Goal: Transaction & Acquisition: Subscribe to service/newsletter

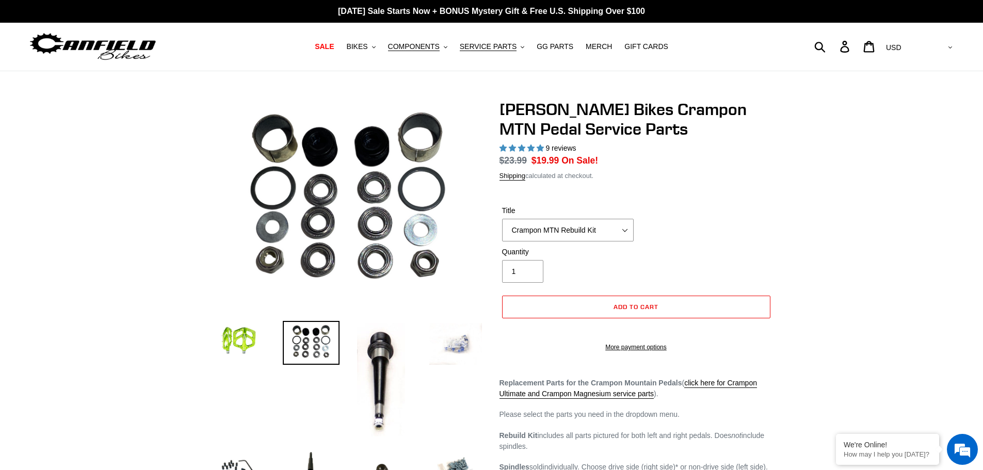
select select "highest-rating"
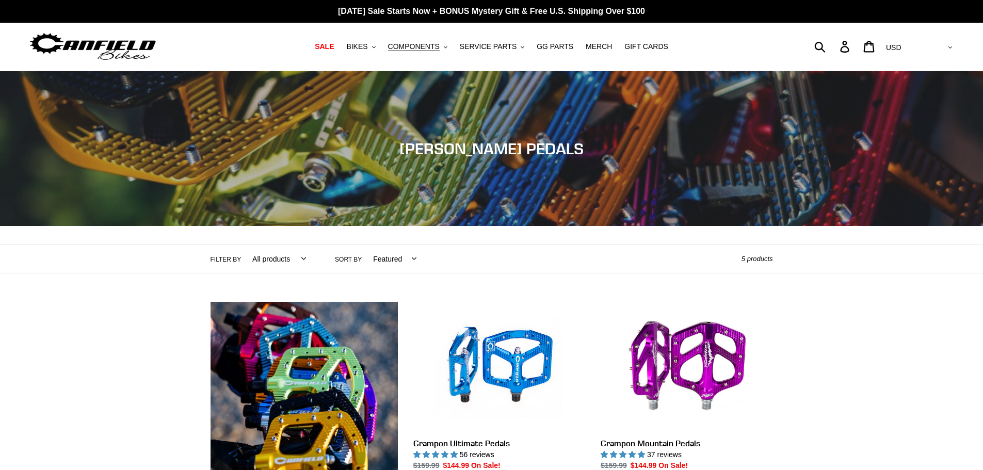
scroll to position [258, 0]
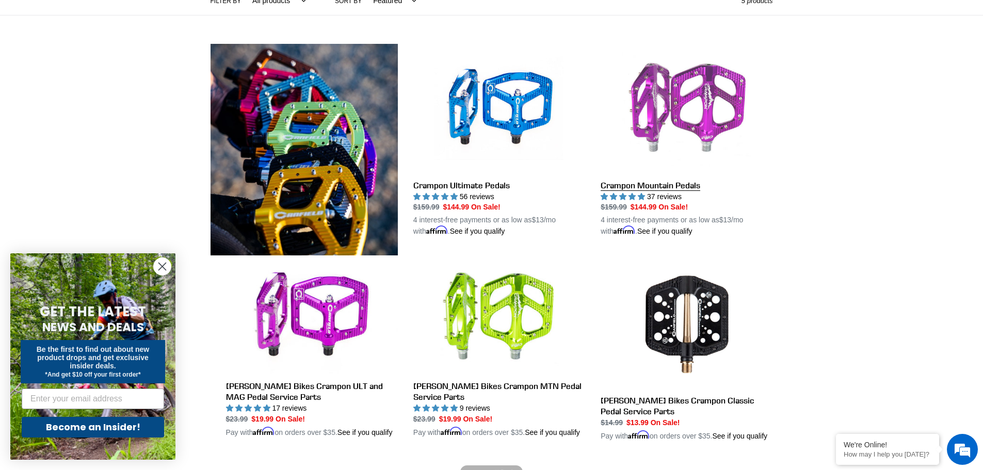
click at [696, 149] on link "Crampon Mountain Pedals" at bounding box center [687, 141] width 172 height 194
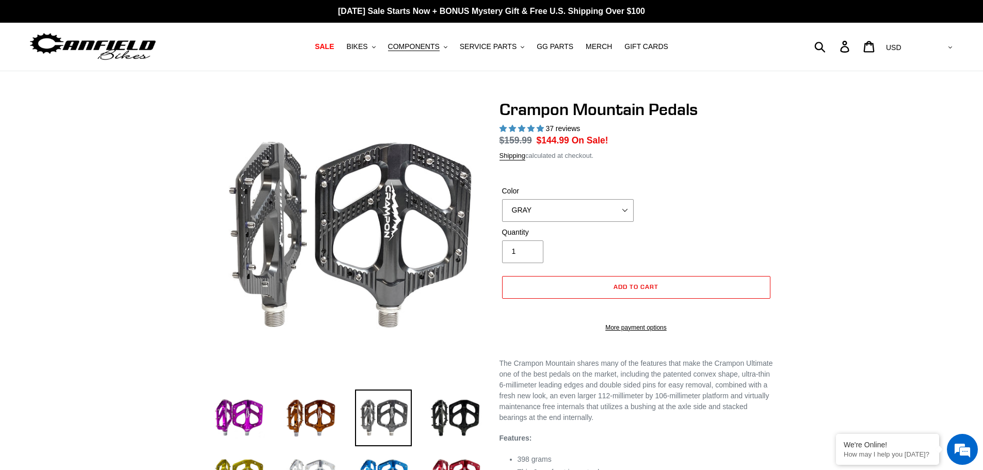
select select "highest-rating"
click at [502, 199] on select "GRAY BLACK STEALTH - Sold out POLISHED RED BLUE BAJA GOLD ORANGE PNW GREEN GOLD…" at bounding box center [568, 210] width 132 height 23
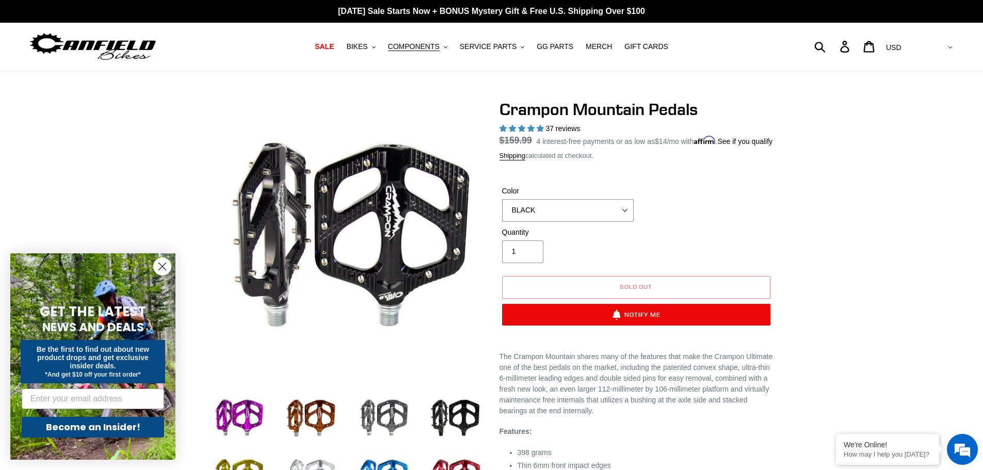
click at [571, 222] on select "GRAY BLACK STEALTH - Sold out POLISHED RED BLUE BAJA GOLD ORANGE PNW GREEN GOLD…" at bounding box center [568, 210] width 132 height 23
select select "STEALTH - Sold out"
click at [502, 211] on select "GRAY BLACK STEALTH - Sold out POLISHED RED BLUE BAJA GOLD ORANGE PNW GREEN GOLD…" at bounding box center [568, 210] width 132 height 23
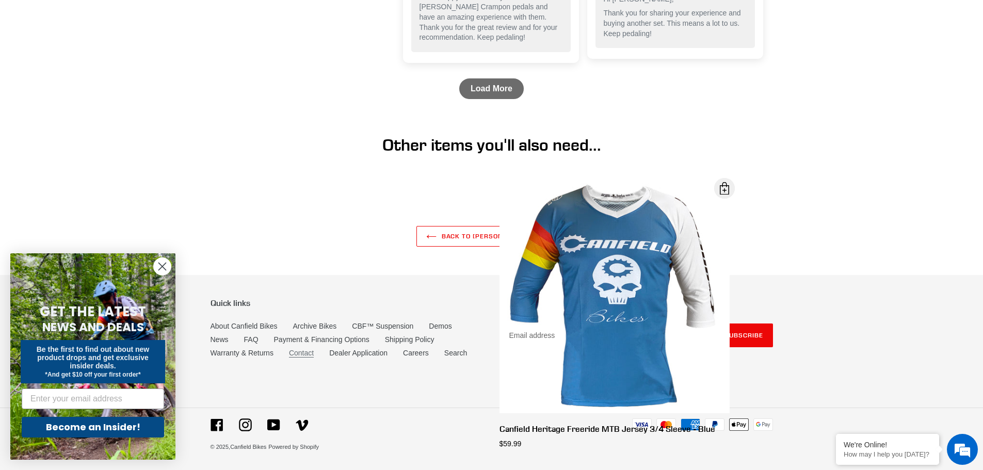
click at [299, 358] on link "Contact" at bounding box center [301, 353] width 25 height 9
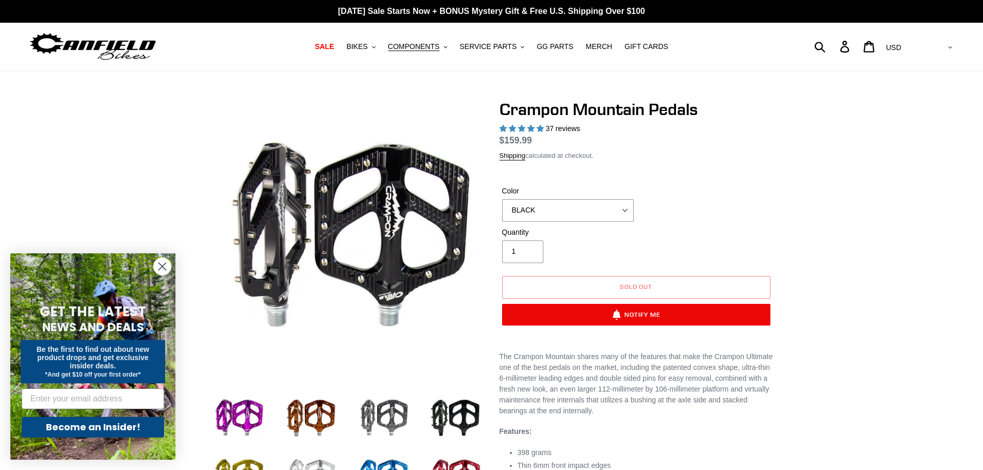
select select "BLACK"
select select "highest-rating"
click at [553, 214] on select "GRAY BLACK STEALTH - Sold out POLISHED RED BLUE BAJA GOLD ORANGE PNW GREEN GOLD…" at bounding box center [568, 210] width 132 height 23
select select "STEALTH - Sold out"
click at [502, 199] on select "GRAY BLACK STEALTH - Sold out POLISHED RED BLUE BAJA GOLD ORANGE PNW GREEN GOLD…" at bounding box center [568, 210] width 132 height 23
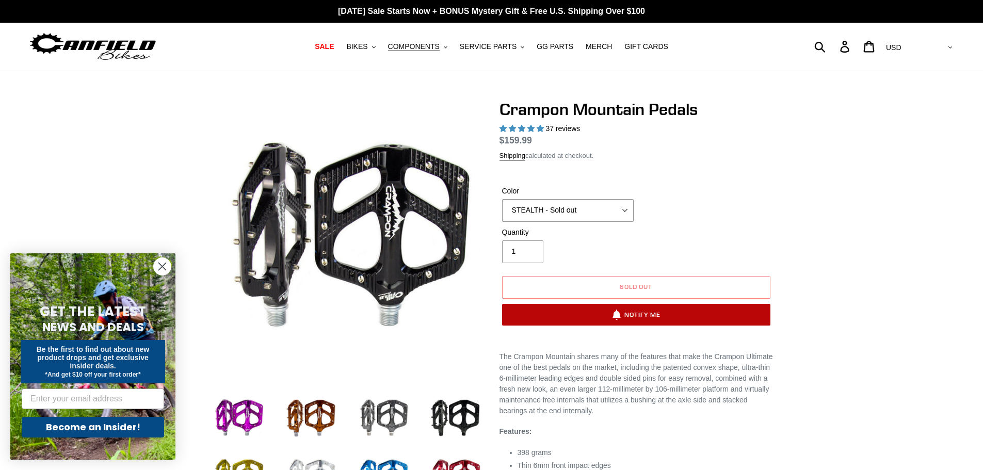
click at [635, 313] on button "Notify Me" at bounding box center [636, 315] width 268 height 22
select select "US"
select select "33045113503819"
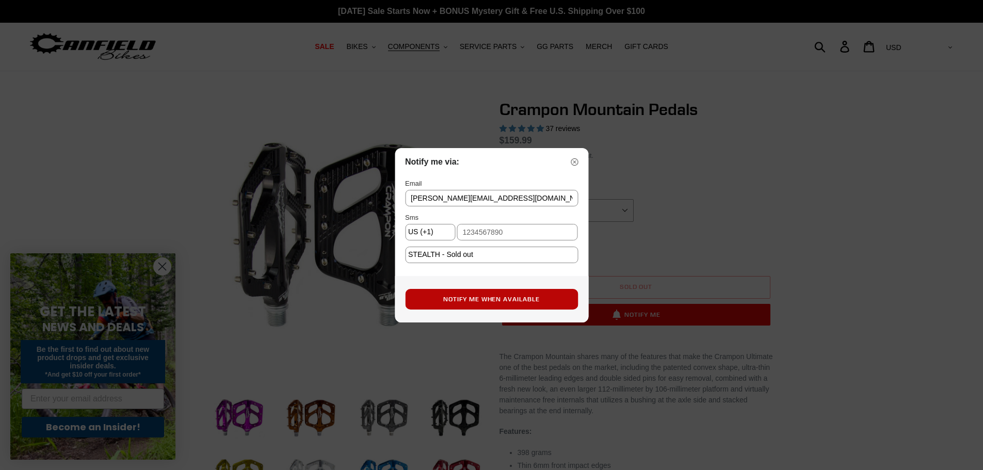
click at [486, 299] on button "Notify Me When Available" at bounding box center [491, 299] width 173 height 21
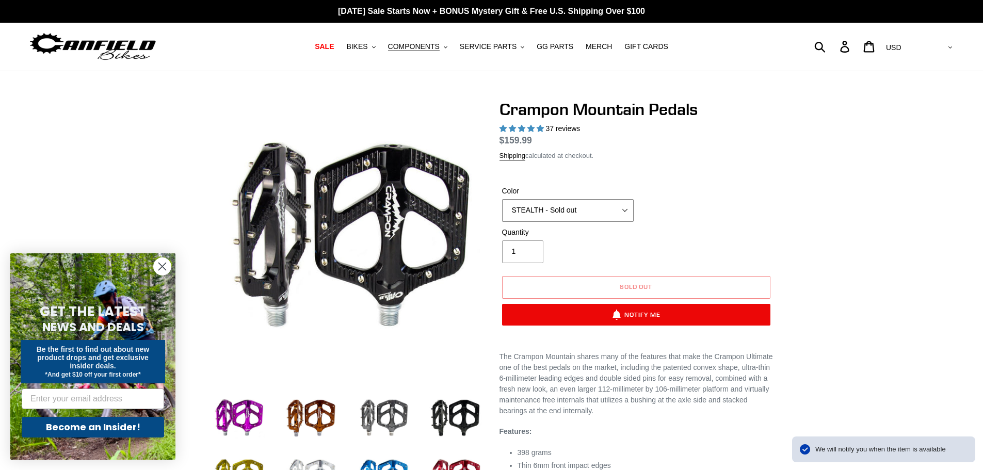
click at [592, 216] on select "GRAY BLACK STEALTH - Sold out POLISHED RED BLUE BAJA GOLD ORANGE PNW GREEN GOLD…" at bounding box center [568, 210] width 132 height 23
click at [502, 199] on select "GRAY BLACK STEALTH - Sold out POLISHED RED BLUE BAJA GOLD ORANGE PNW GREEN GOLD…" at bounding box center [568, 210] width 132 height 23
click at [584, 204] on select "GRAY BLACK STEALTH - Sold out POLISHED RED BLUE BAJA GOLD ORANGE PNW GREEN GOLD…" at bounding box center [568, 210] width 132 height 23
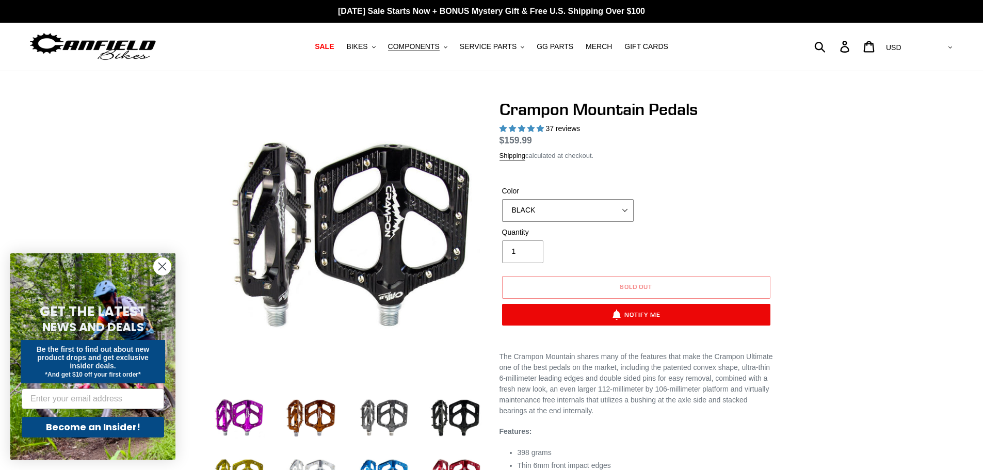
select select "STEALTH - Sold out"
click at [502, 199] on select "GRAY BLACK STEALTH - Sold out POLISHED RED BLUE BAJA GOLD ORANGE PNW GREEN GOLD…" at bounding box center [568, 210] width 132 height 23
click at [473, 411] on img at bounding box center [455, 418] width 57 height 57
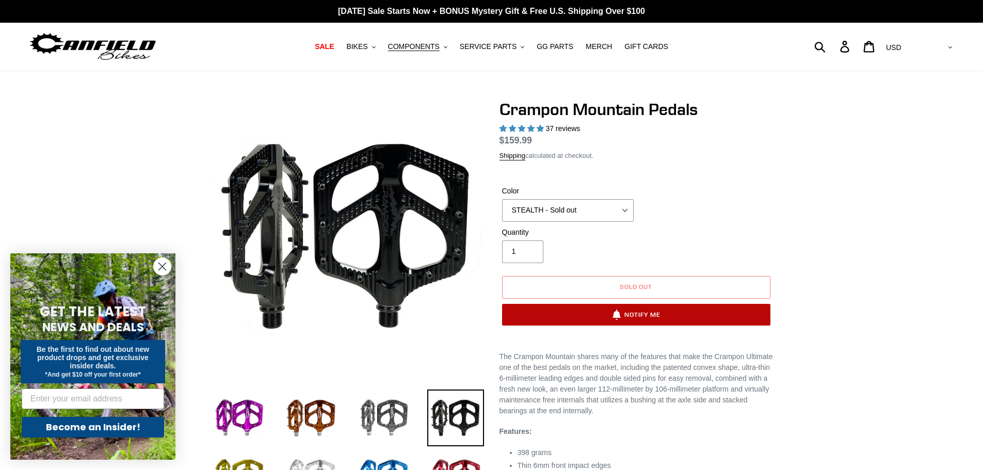
click at [647, 319] on button "Notify Me" at bounding box center [636, 315] width 268 height 22
select select "US"
select select "33045113503819"
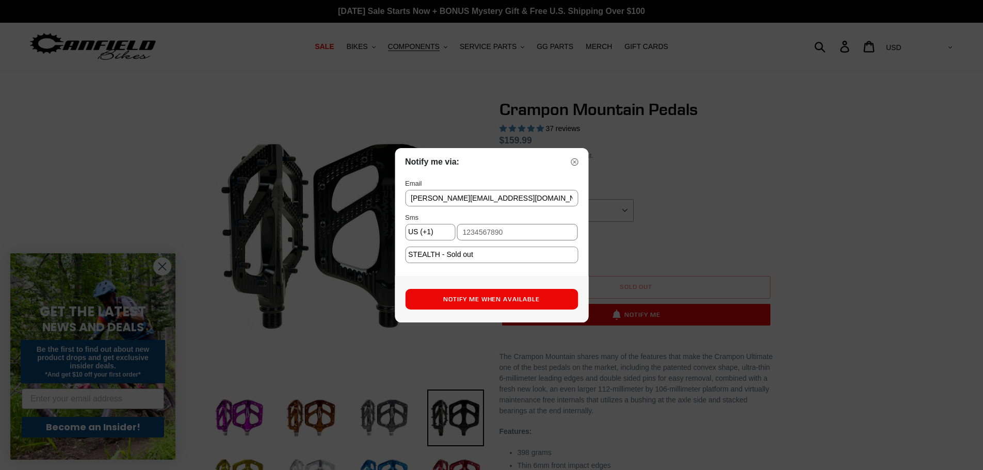
click at [474, 230] on input "text" at bounding box center [517, 232] width 121 height 17
type input "5419771069"
click at [504, 298] on button "Notify Me When Available" at bounding box center [491, 299] width 173 height 21
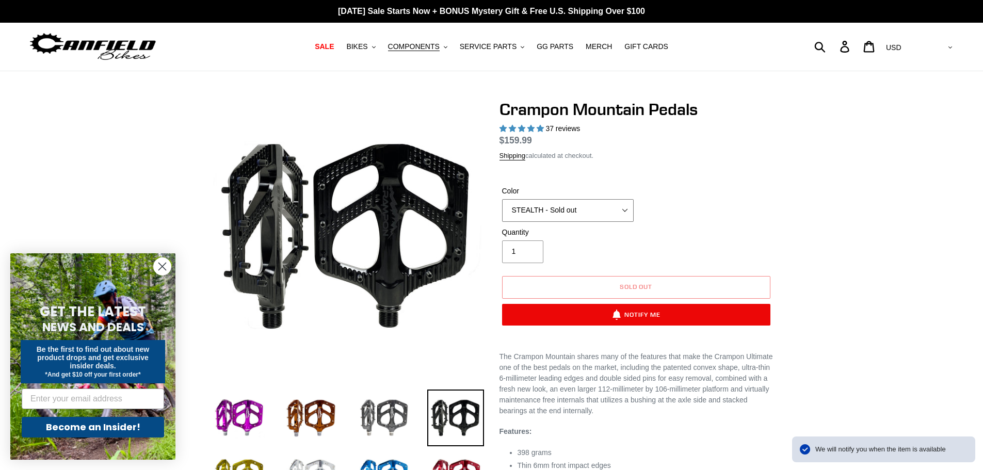
click at [562, 213] on select "GRAY BLACK STEALTH - Sold out POLISHED RED BLUE BAJA GOLD ORANGE PNW GREEN GOLD…" at bounding box center [568, 210] width 132 height 23
select select "BLACK"
click at [502, 199] on select "GRAY BLACK STEALTH - Sold out POLISHED RED BLUE BAJA GOLD ORANGE PNW GREEN GOLD…" at bounding box center [568, 210] width 132 height 23
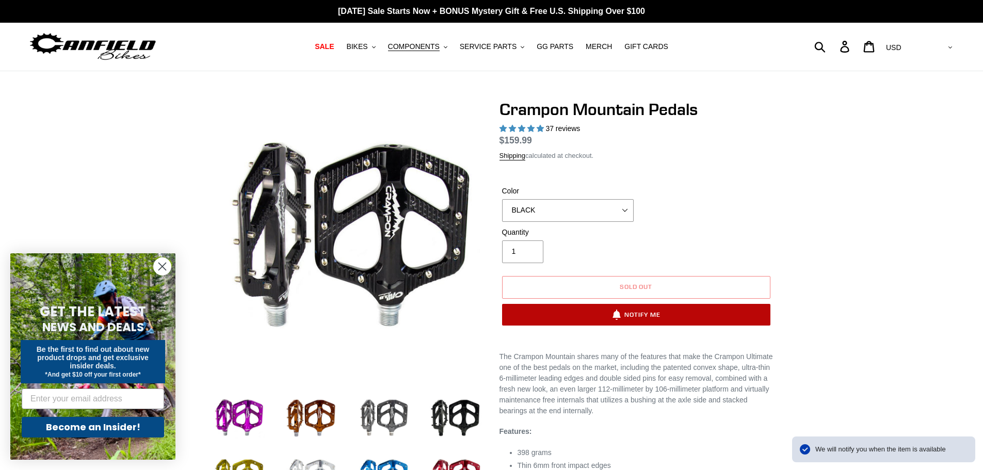
click at [584, 311] on button "Notify Me" at bounding box center [636, 315] width 268 height 22
select select "US"
select select "33045113503819"
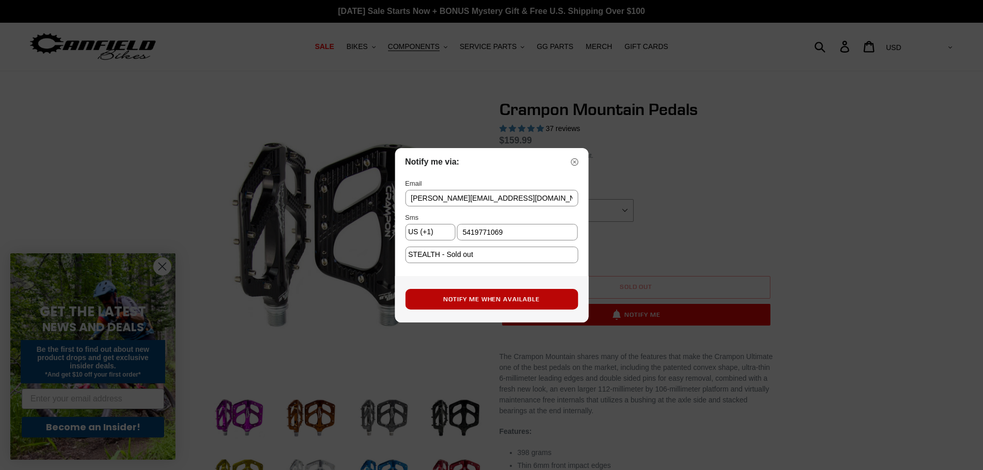
click at [501, 297] on button "Notify Me When Available" at bounding box center [491, 299] width 173 height 21
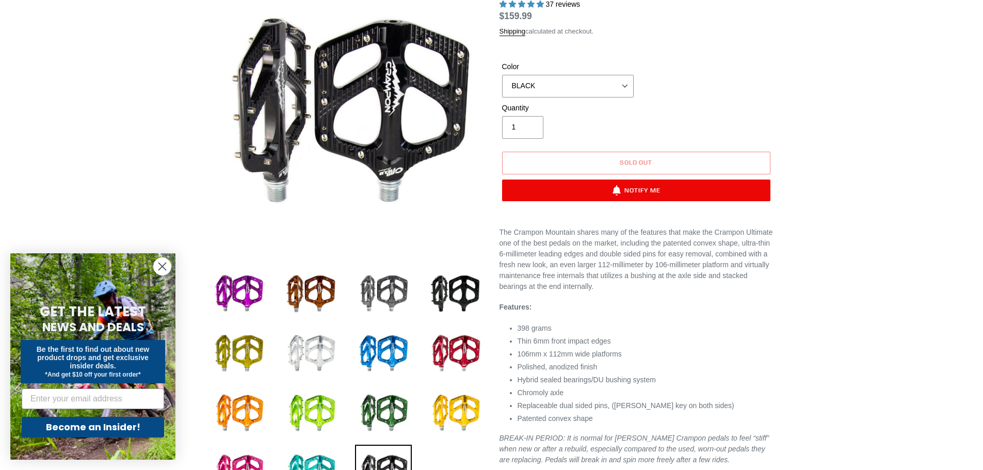
scroll to position [103, 0]
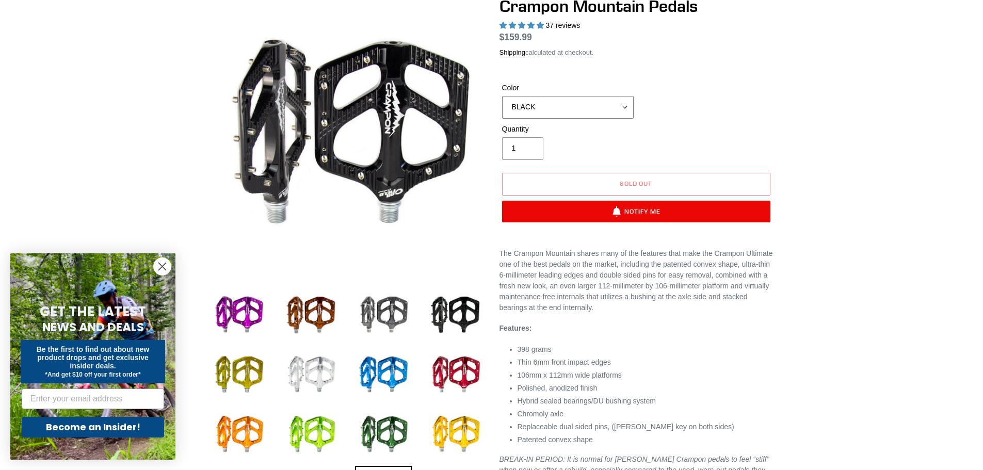
click at [551, 110] on select "GRAY BLACK STEALTH - Sold out POLISHED RED BLUE BAJA GOLD ORANGE PNW GREEN GOLD…" at bounding box center [568, 107] width 132 height 23
select select "STEALTH - Sold out"
click at [502, 96] on select "GRAY BLACK STEALTH - Sold out POLISHED RED BLUE BAJA GOLD ORANGE PNW GREEN GOLD…" at bounding box center [568, 107] width 132 height 23
click at [566, 153] on div "Quantity 1" at bounding box center [568, 142] width 137 height 36
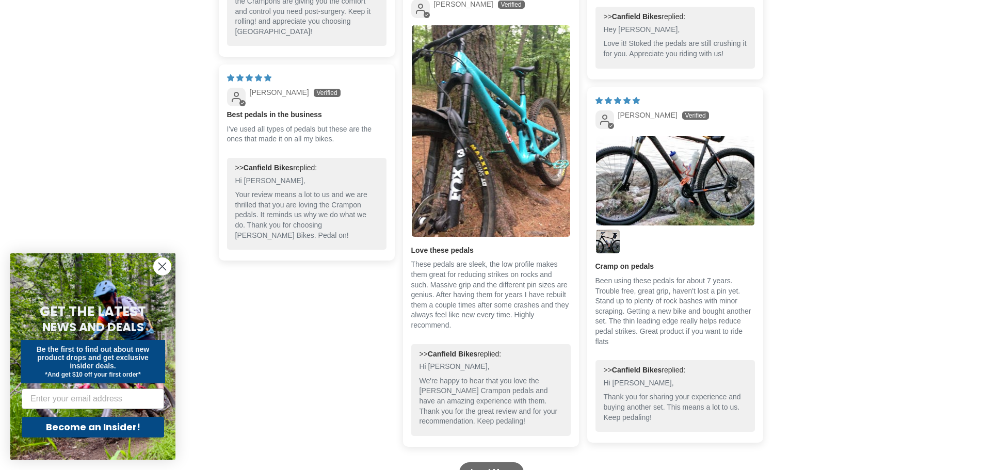
scroll to position [1445, 0]
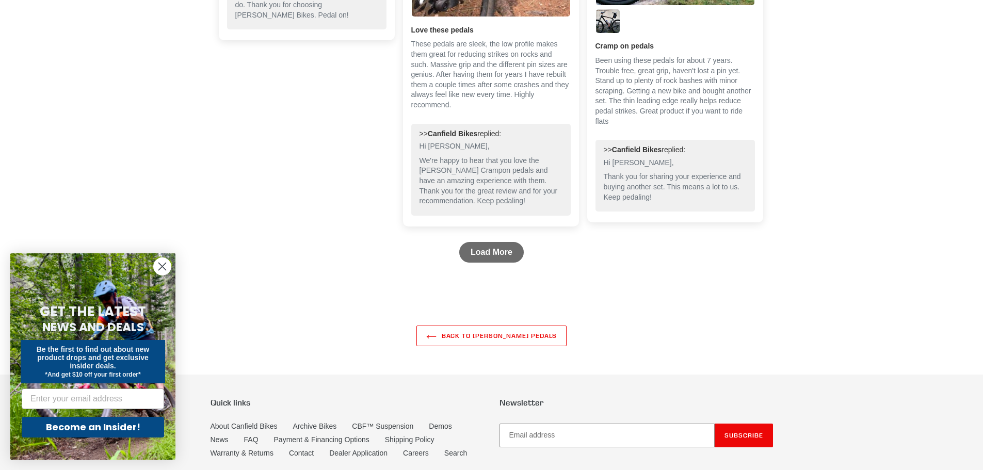
click at [155, 266] on circle "Close dialog" at bounding box center [162, 266] width 17 height 17
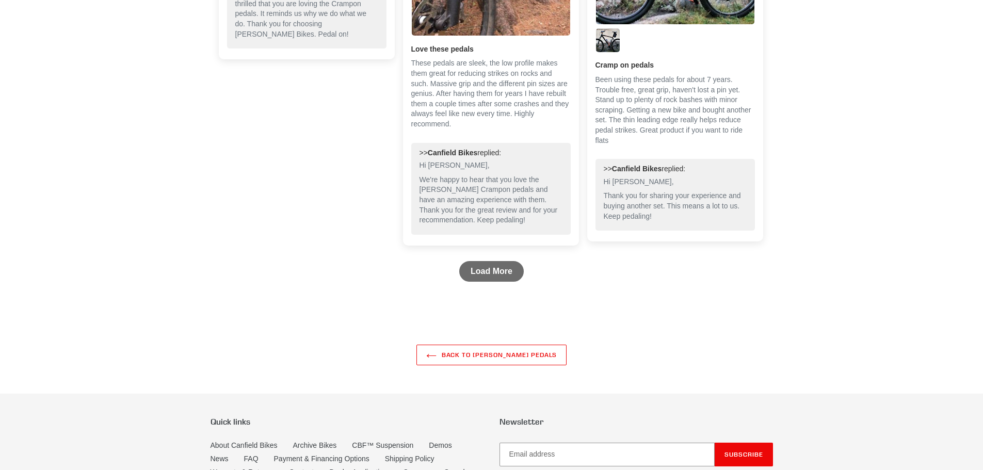
scroll to position [1544, 0]
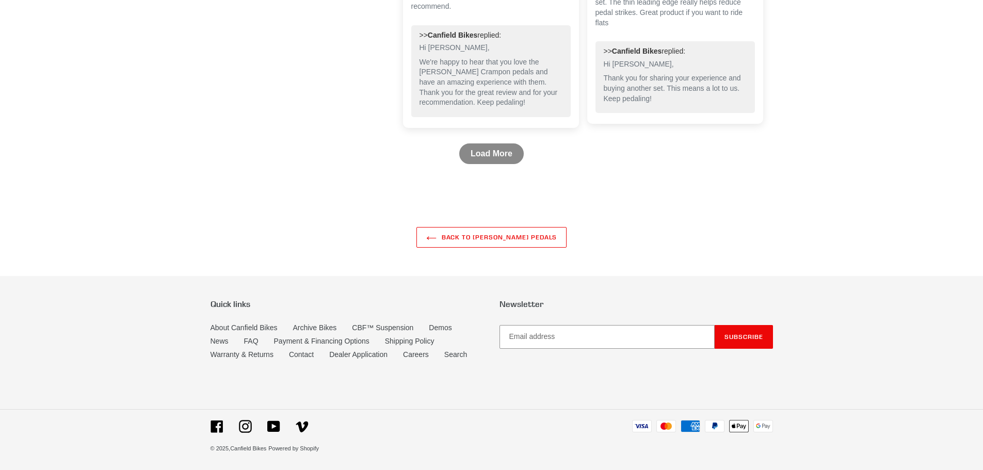
click at [492, 144] on link "Load More" at bounding box center [491, 154] width 65 height 21
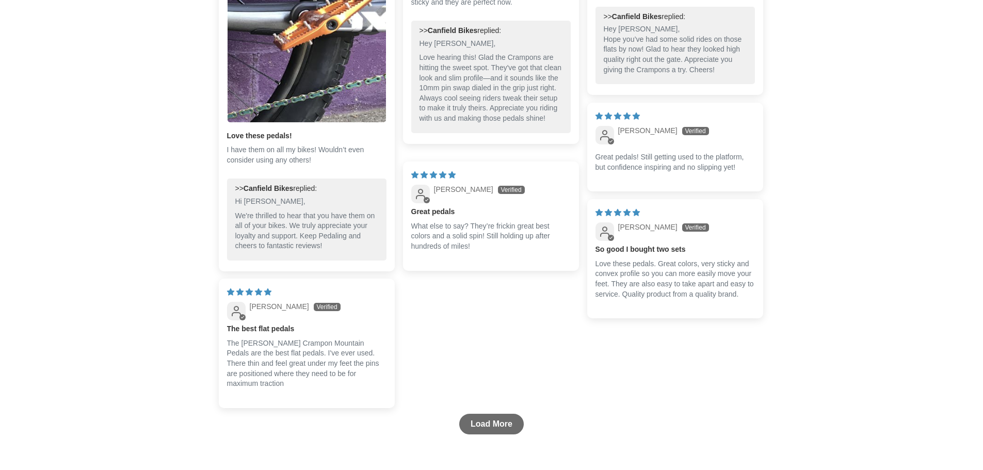
scroll to position [1854, 0]
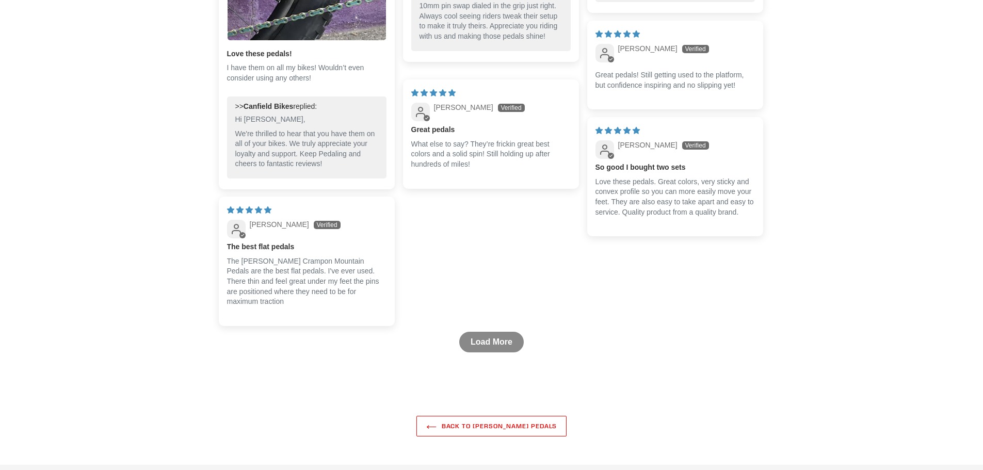
click at [495, 335] on link "Load More" at bounding box center [491, 342] width 65 height 21
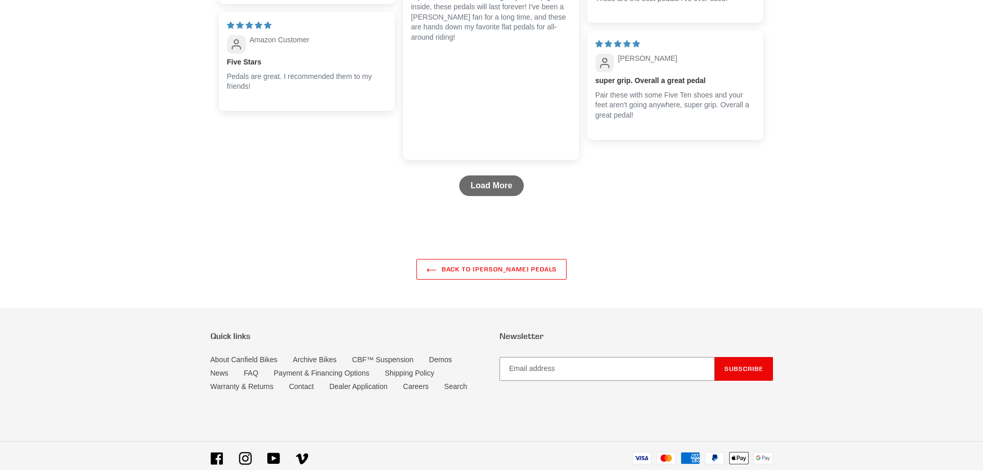
scroll to position [2422, 0]
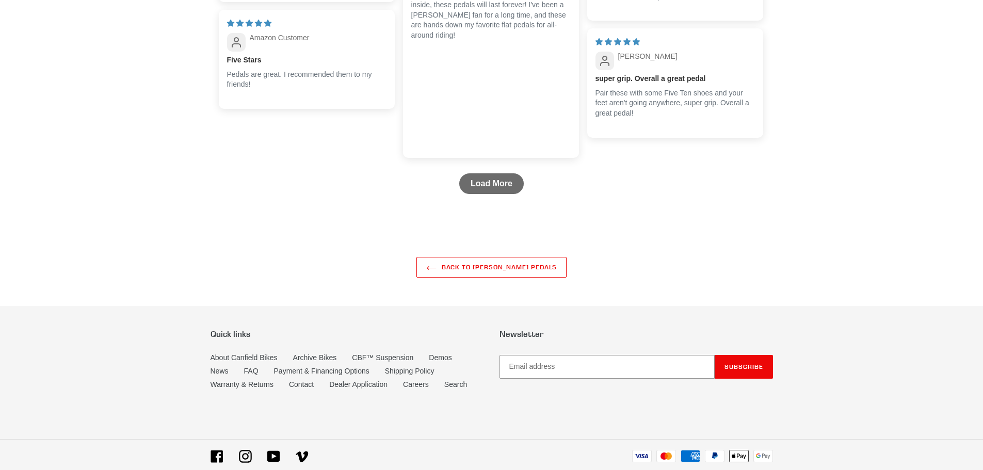
click at [502, 188] on link "Load More" at bounding box center [491, 183] width 65 height 21
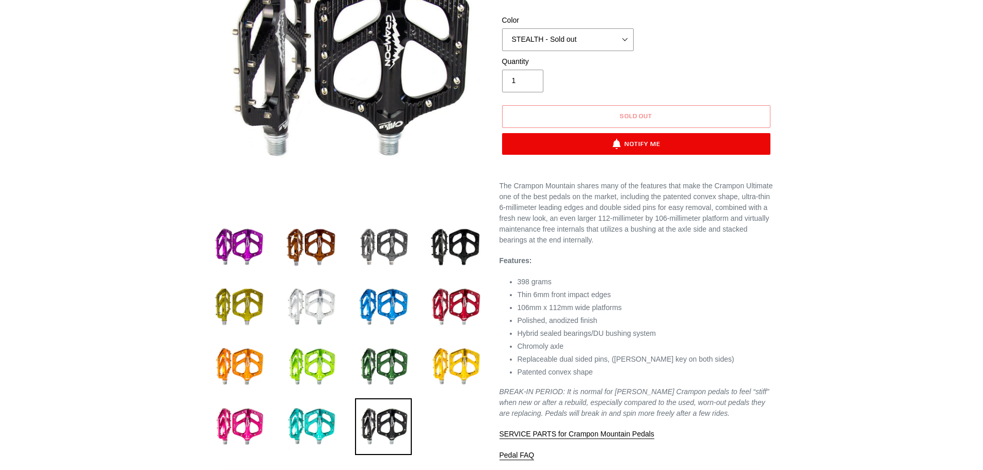
scroll to position [0, 0]
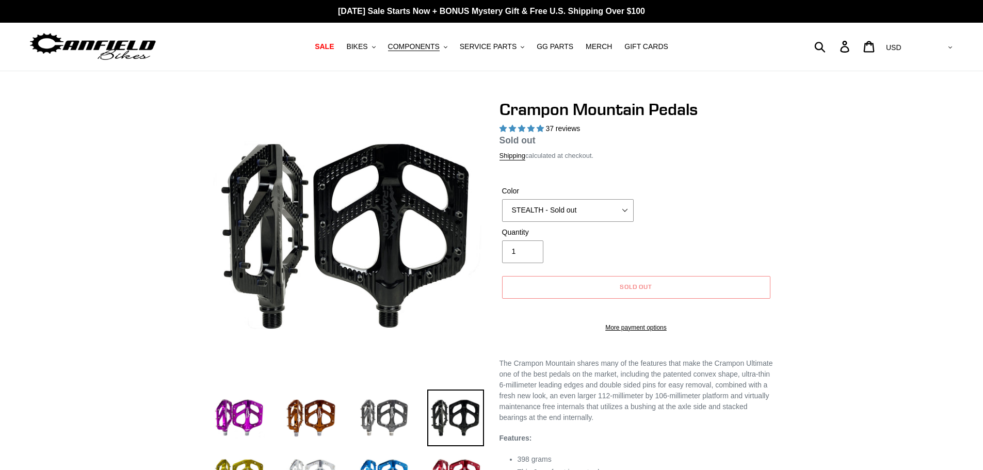
select select "highest-rating"
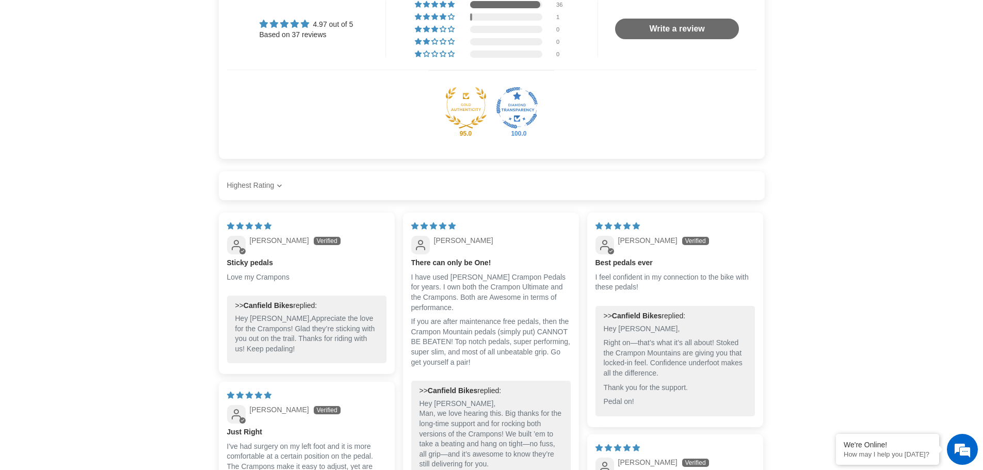
scroll to position [665, 0]
